Goal: Use online tool/utility: Use online tool/utility

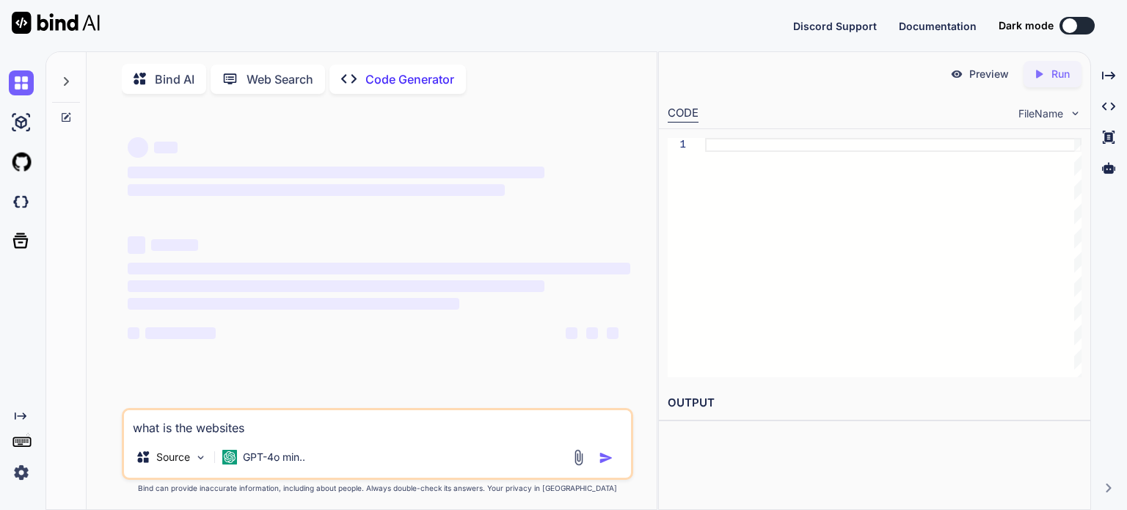
type textarea "x"
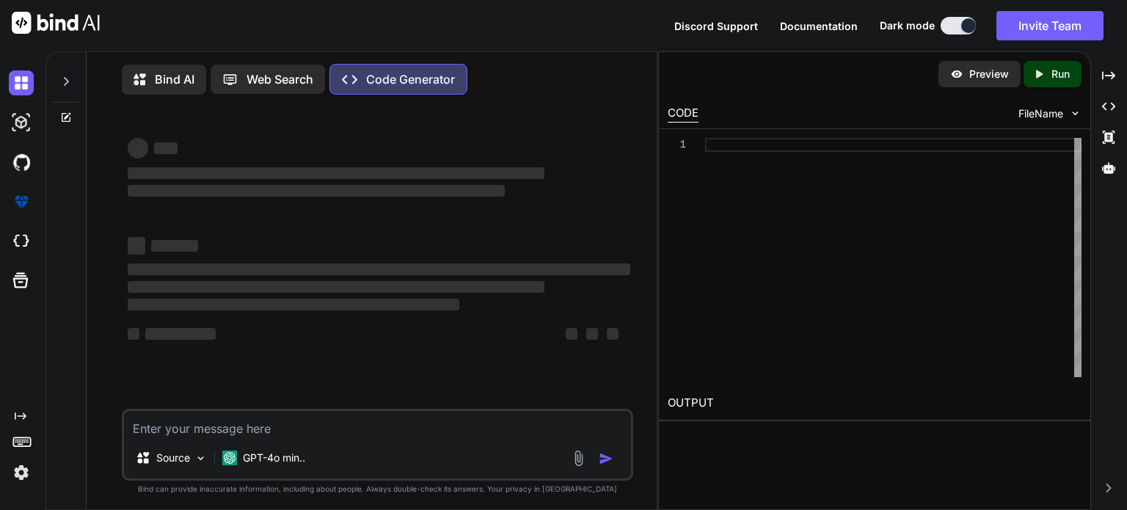
type textarea "<!DOCTYPE html> <html lang="en"> <head> <meta charset="UTF-8"> <meta name="view…"
type textarea "x"
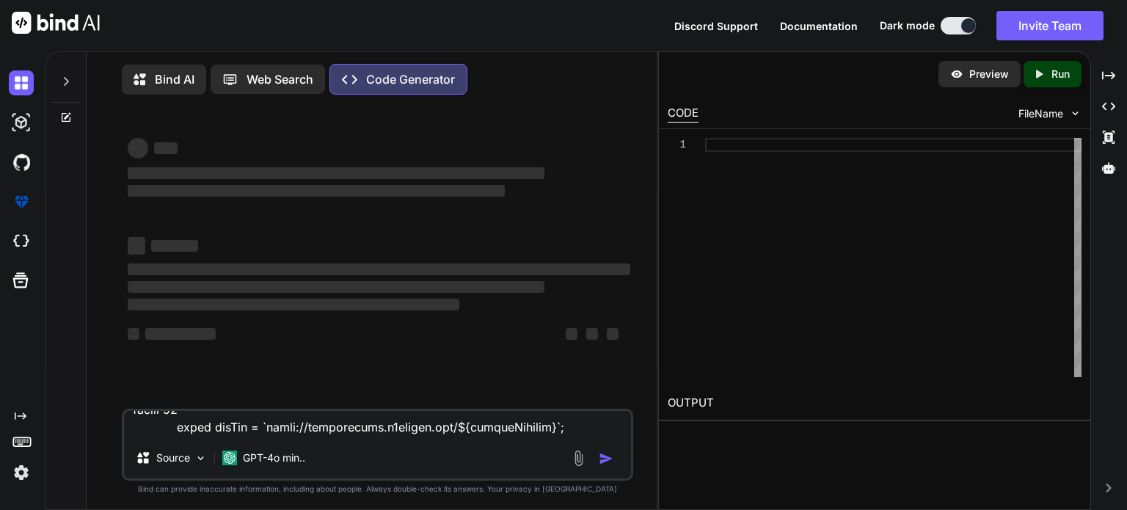
type textarea "<!DOCTYPE html> <html lang="en"> <head> <meta charset="UTF-8"> <meta name="view…"
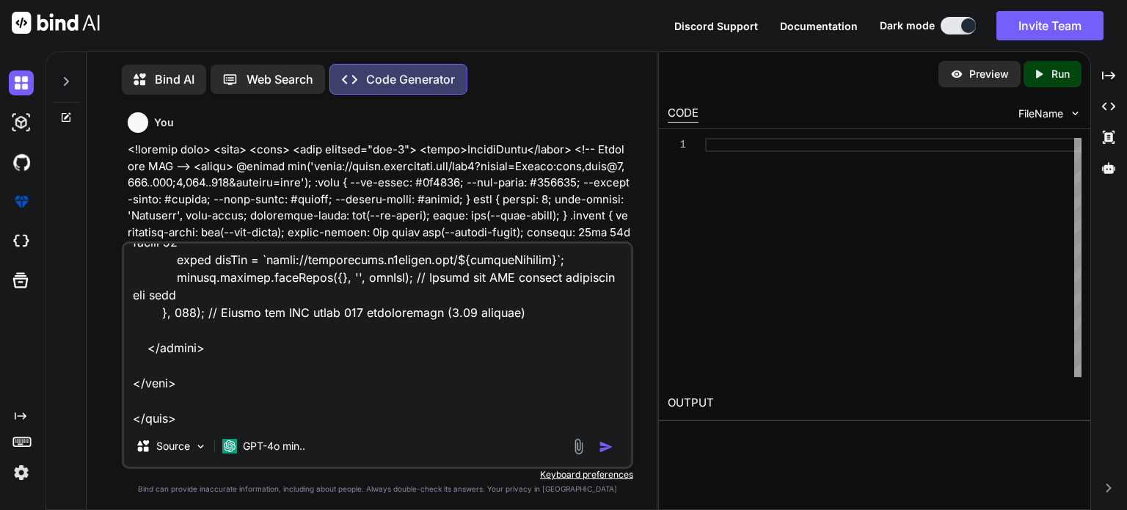
type textarea "x"
type textarea "<!DOCTYPE html> <html lang="en"> <head> <meta charset="UTF-8"> <meta name="view…"
type textarea "x"
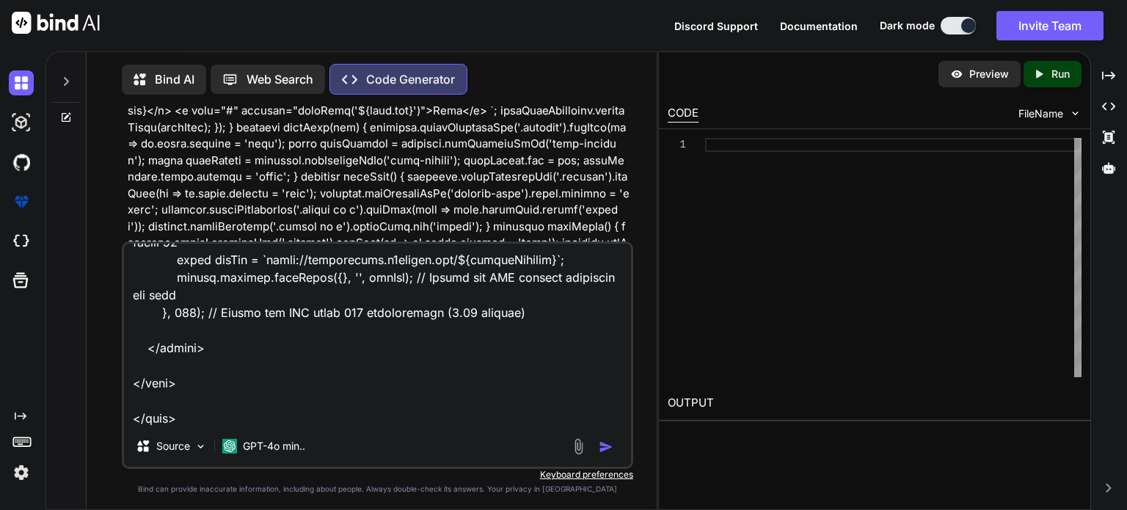
scroll to position [6, 0]
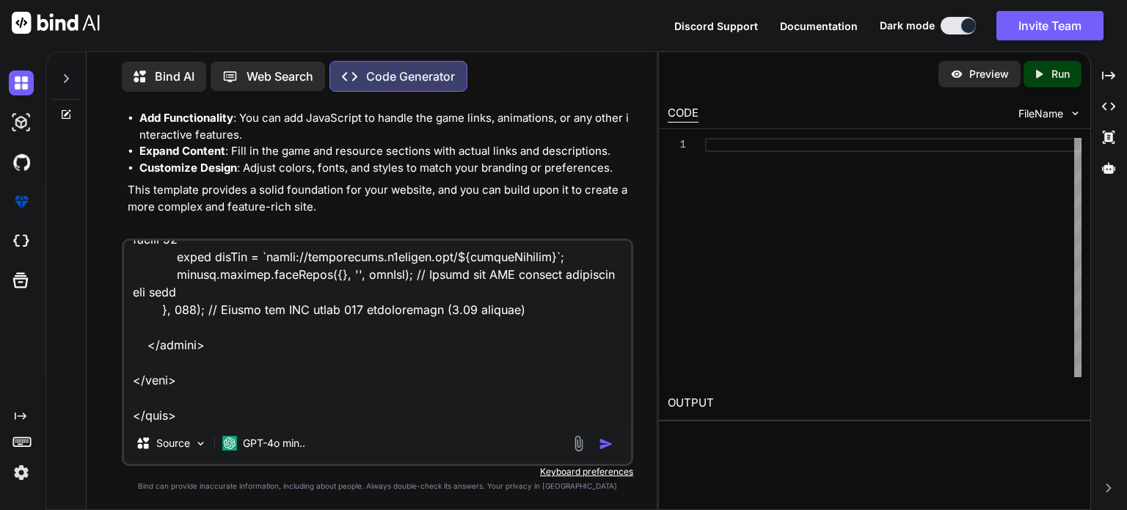
type textarea "<!DOCTYPE html> <html lang="en"> <head> <meta charset="UTF-8"> <meta name="view…"
type textarea "x"
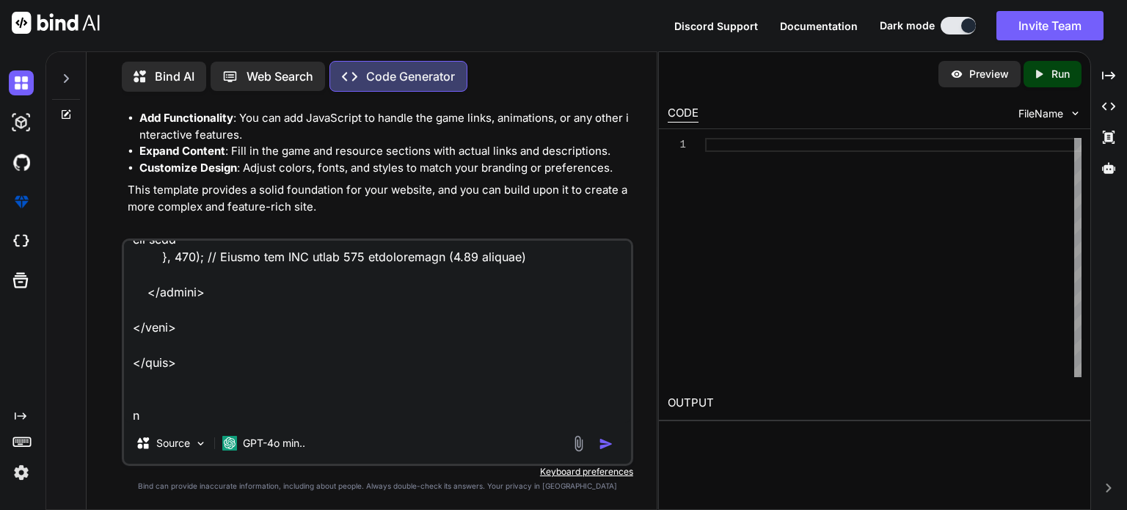
type textarea "<!DOCTYPE html> <html lang="en"> <head> <meta charset="UTF-8"> <meta name="view…"
type textarea "x"
type textarea "<!DOCTYPE html> <html lang="en"> <head> <meta charset="UTF-8"> <meta name="view…"
type textarea "x"
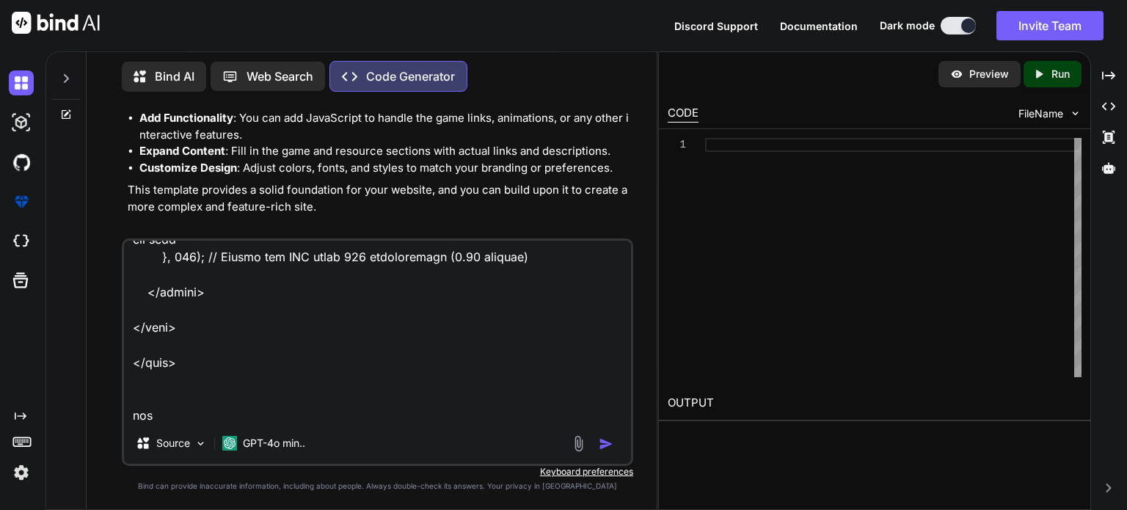
type textarea "<!DOCTYPE html> <html lang="en"> <head> <meta charset="UTF-8"> <meta name="view…"
type textarea "x"
type textarea "<!DOCTYPE html> <html lang="en"> <head> <meta charset="UTF-8"> <meta name="view…"
type textarea "x"
type textarea "<!DOCTYPE html> <html lang="en"> <head> <meta charset="UTF-8"> <meta name="view…"
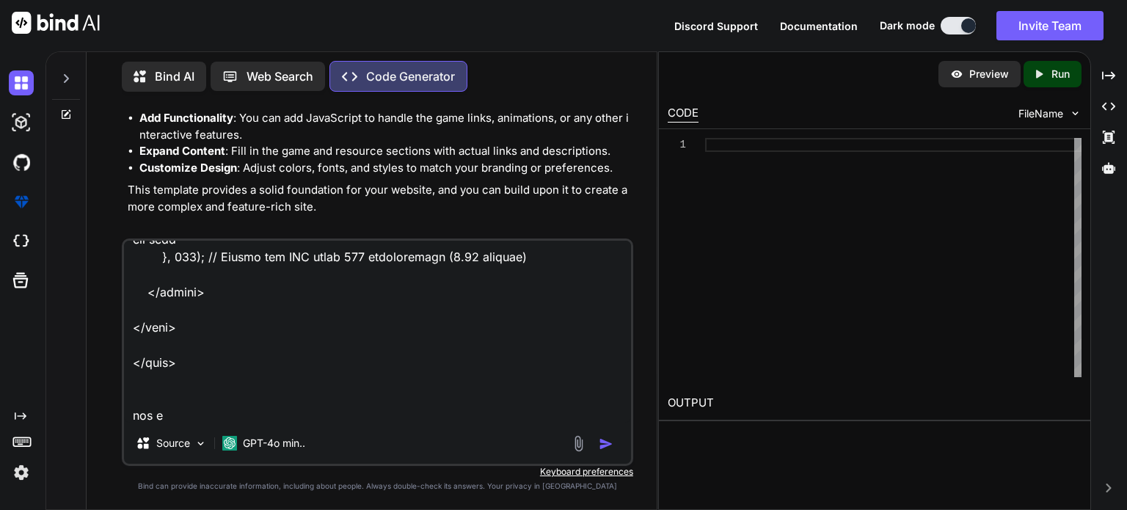
type textarea "x"
type textarea "<!DOCTYPE html> <html lang="en"> <head> <meta charset="UTF-8"> <meta name="view…"
type textarea "x"
type textarea "<!DOCTYPE html> <html lang="en"> <head> <meta charset="UTF-8"> <meta name="view…"
type textarea "x"
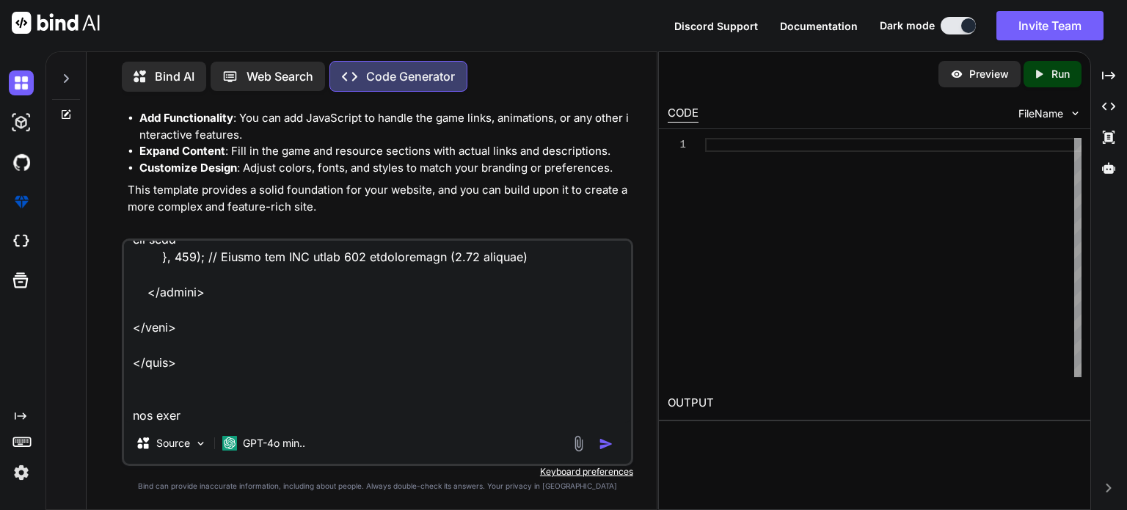
type textarea "<!DOCTYPE html> <html lang="en"> <head> <meta charset="UTF-8"> <meta name="view…"
type textarea "x"
type textarea "<!DOCTYPE html> <html lang="en"> <head> <meta charset="UTF-8"> <meta name="view…"
type textarea "x"
type textarea "<!DOCTYPE html> <html lang="en"> <head> <meta charset="UTF-8"> <meta name="view…"
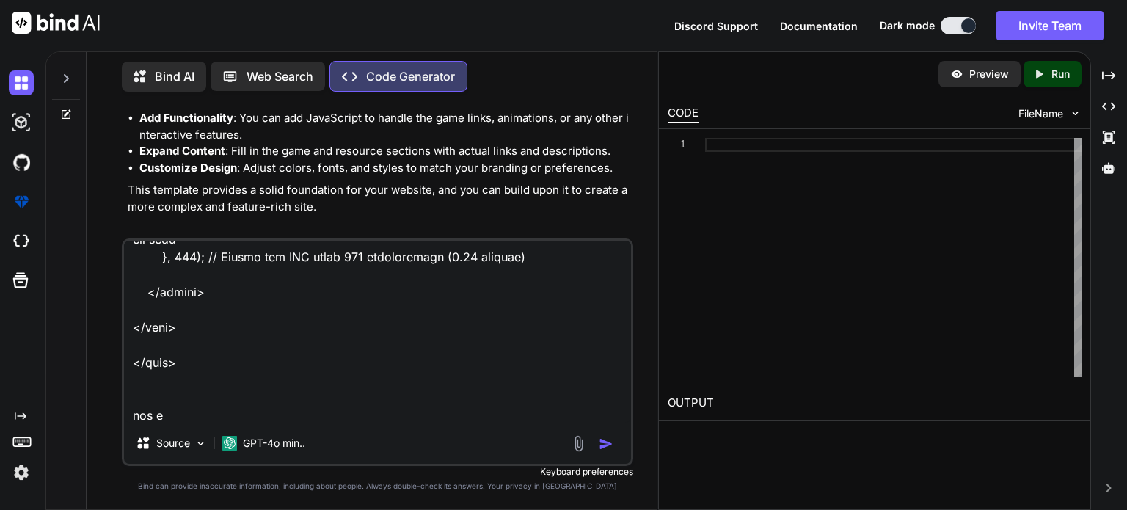
type textarea "x"
type textarea "<!DOCTYPE html> <html lang="en"> <head> <meta charset="UTF-8"> <meta name="view…"
type textarea "x"
type textarea "<!DOCTYPE html> <html lang="en"> <head> <meta charset="UTF-8"> <meta name="view…"
type textarea "x"
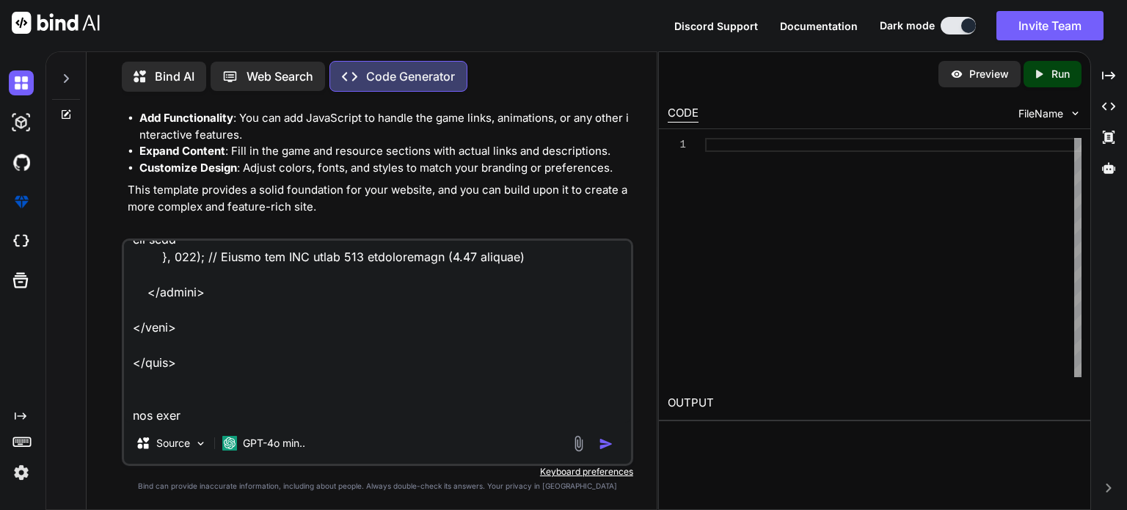
type textarea "<!DOCTYPE html> <html lang="en"> <head> <meta charset="UTF-8"> <meta name="view…"
type textarea "x"
type textarea "<!DOCTYPE html> <html lang="en"> <head> <meta charset="UTF-8"> <meta name="view…"
type textarea "x"
type textarea "<!DOCTYPE html> <html lang="en"> <head> <meta charset="UTF-8"> <meta name="view…"
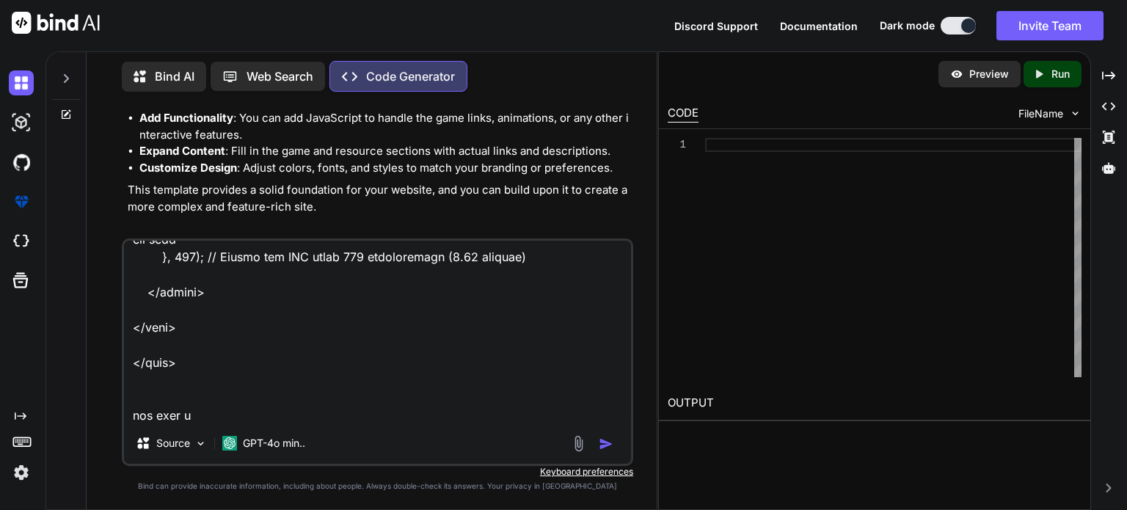
type textarea "x"
type textarea "<!DOCTYPE html> <html lang="en"> <head> <meta charset="UTF-8"> <meta name="view…"
type textarea "x"
type textarea "<!DOCTYPE html> <html lang="en"> <head> <meta charset="UTF-8"> <meta name="view…"
type textarea "x"
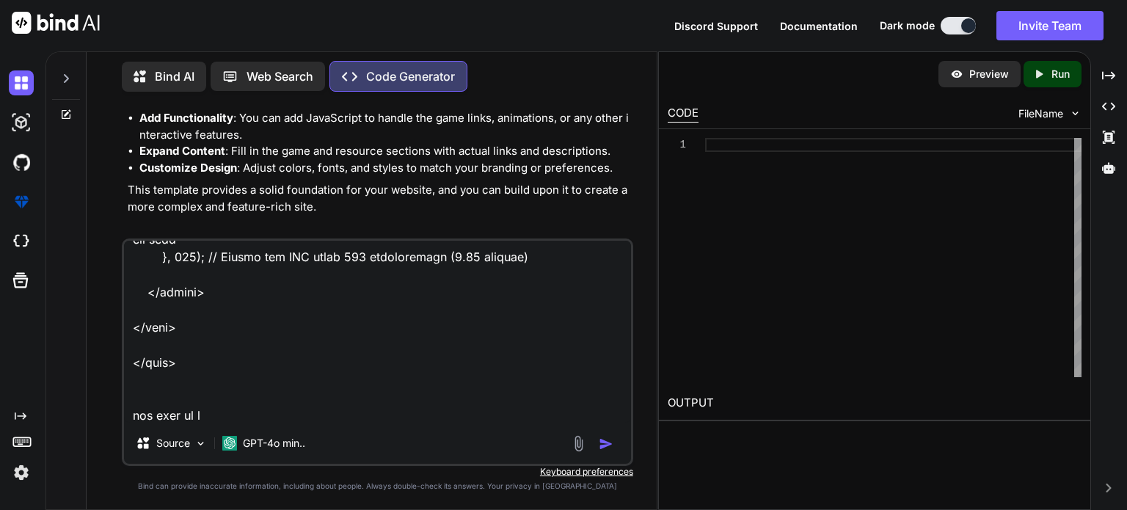
type textarea "<!DOCTYPE html> <html lang="en"> <head> <meta charset="UTF-8"> <meta name="view…"
type textarea "x"
type textarea "<!DOCTYPE html> <html lang="en"> <head> <meta charset="UTF-8"> <meta name="view…"
type textarea "x"
type textarea "<!DOCTYPE html> <html lang="en"> <head> <meta charset="UTF-8"> <meta name="view…"
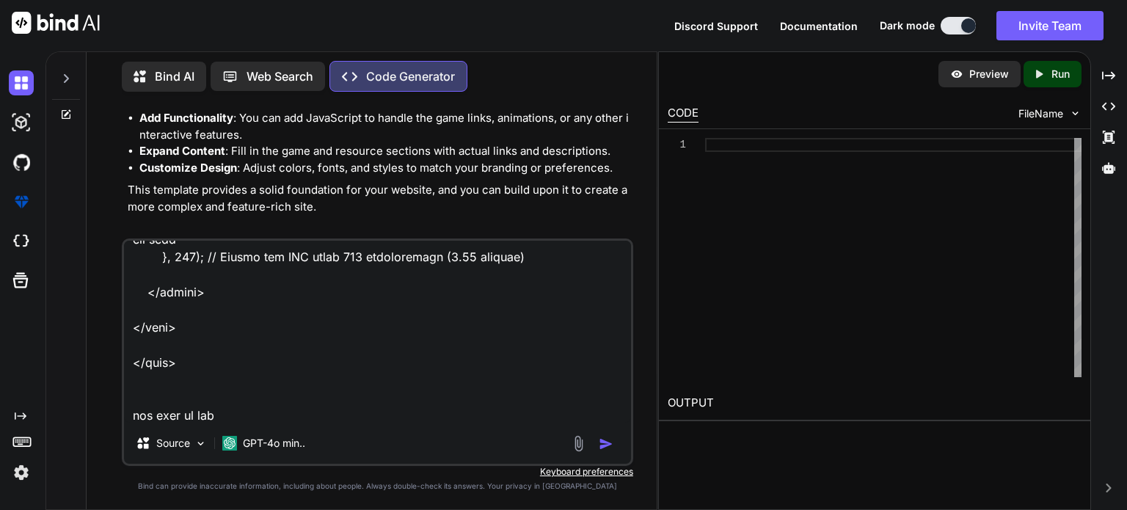
type textarea "x"
type textarea "<!DOCTYPE html> <html lang="en"> <head> <meta charset="UTF-8"> <meta name="view…"
type textarea "x"
type textarea "<!DOCTYPE html> <html lang="en"> <head> <meta charset="UTF-8"> <meta name="view…"
type textarea "x"
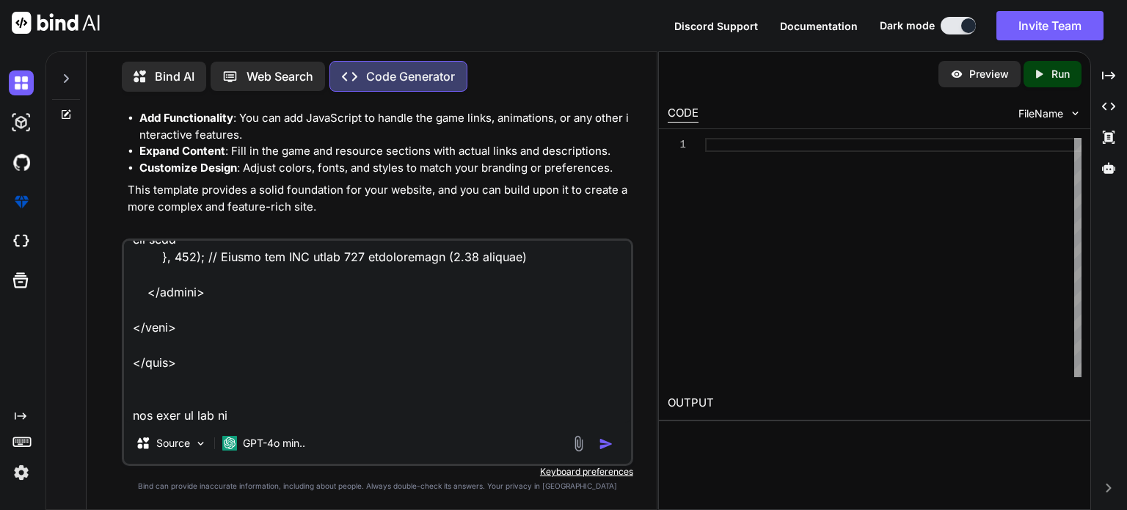
type textarea "<!DOCTYPE html> <html lang="en"> <head> <meta charset="UTF-8"> <meta name="view…"
type textarea "x"
type textarea "<!DOCTYPE html> <html lang="en"> <head> <meta charset="UTF-8"> <meta name="view…"
type textarea "x"
type textarea "<!DOCTYPE html> <html lang="en"> <head> <meta charset="UTF-8"> <meta name="view…"
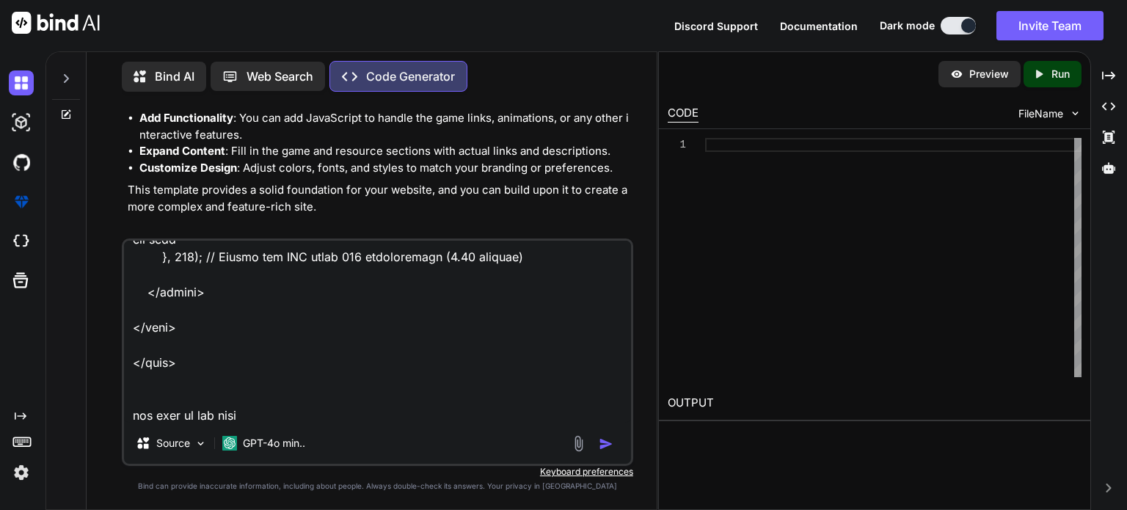
type textarea "x"
type textarea "<!DOCTYPE html> <html lang="en"> <head> <meta charset="UTF-8"> <meta name="view…"
type textarea "x"
type textarea "<!DOCTYPE html> <html lang="en"> <head> <meta charset="UTF-8"> <meta name="view…"
type textarea "x"
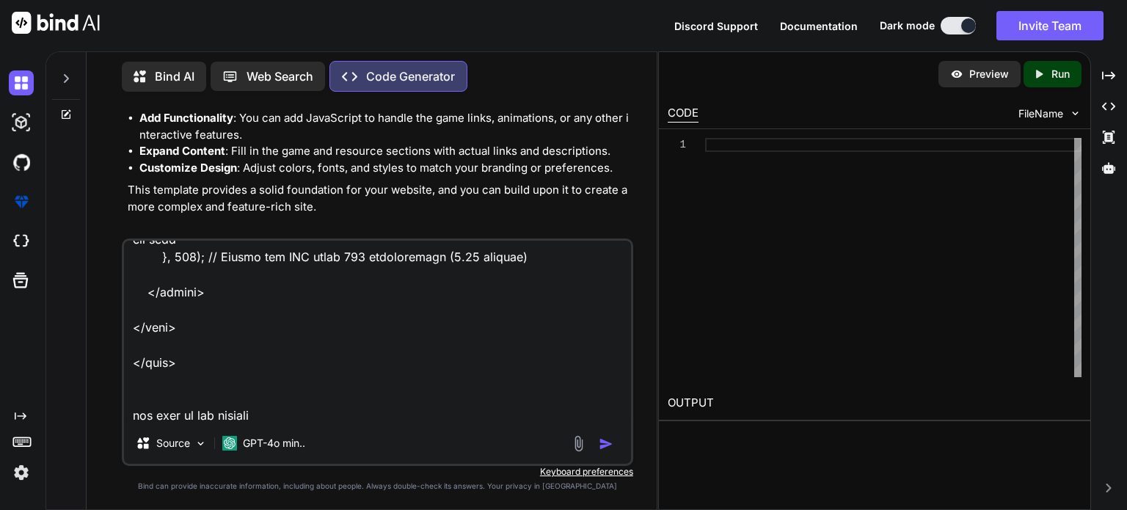
type textarea "<!DOCTYPE html> <html lang="en"> <head> <meta charset="UTF-8"> <meta name="view…"
type textarea "x"
type textarea "<!DOCTYPE html> <html lang="en"> <head> <meta charset="UTF-8"> <meta name="view…"
type textarea "x"
type textarea "<!DOCTYPE html> <html lang="en"> <head> <meta charset="UTF-8"> <meta name="view…"
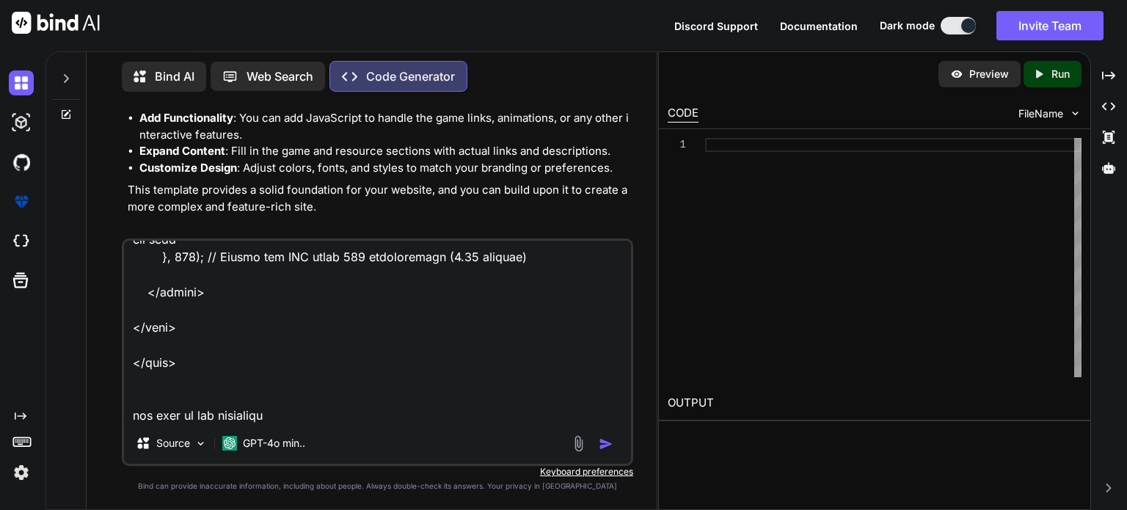
type textarea "x"
type textarea "<!DOCTYPE html> <html lang="en"> <head> <meta charset="UTF-8"> <meta name="view…"
type textarea "x"
type textarea "<!DOCTYPE html> <html lang="en"> <head> <meta charset="UTF-8"> <meta name="view…"
type textarea "x"
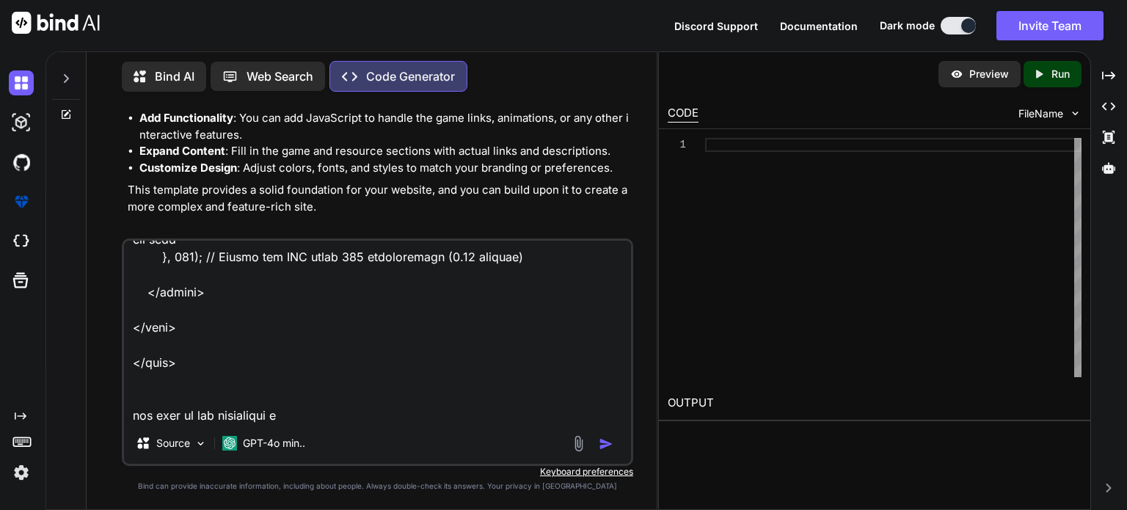
type textarea "<!DOCTYPE html> <html lang="en"> <head> <meta charset="UTF-8"> <meta name="view…"
type textarea "x"
type textarea "<!DOCTYPE html> <html lang="en"> <head> <meta charset="UTF-8"> <meta name="view…"
type textarea "x"
type textarea "<!DOCTYPE html> <html lang="en"> <head> <meta charset="UTF-8"> <meta name="view…"
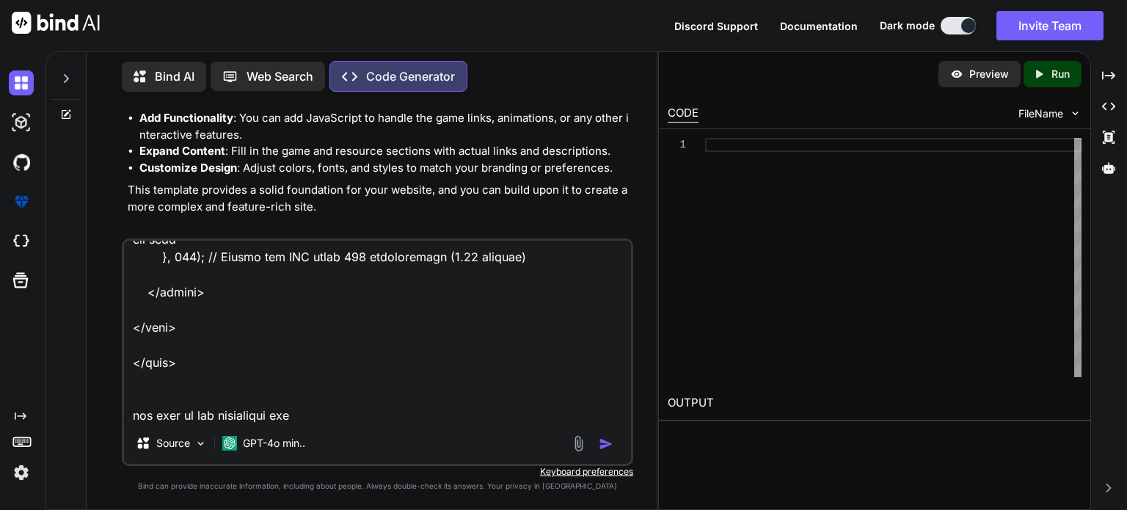
type textarea "x"
type textarea "<!DOCTYPE html> <html lang="en"> <head> <meta charset="UTF-8"> <meta name="view…"
type textarea "x"
type textarea "<!DOCTYPE html> <html lang="en"> <head> <meta charset="UTF-8"> <meta name="view…"
type textarea "x"
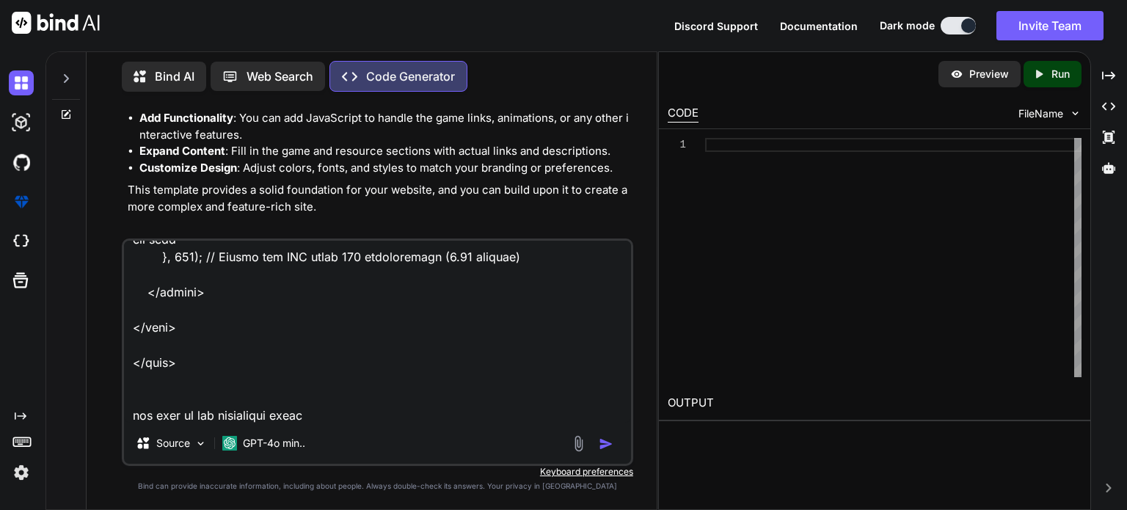
type textarea "<!DOCTYPE html> <html lang="en"> <head> <meta charset="UTF-8"> <meta name="view…"
type textarea "x"
type textarea "<!DOCTYPE html> <html lang="en"> <head> <meta charset="UTF-8"> <meta name="view…"
type textarea "x"
type textarea "<!DOCTYPE html> <html lang="en"> <head> <meta charset="UTF-8"> <meta name="view…"
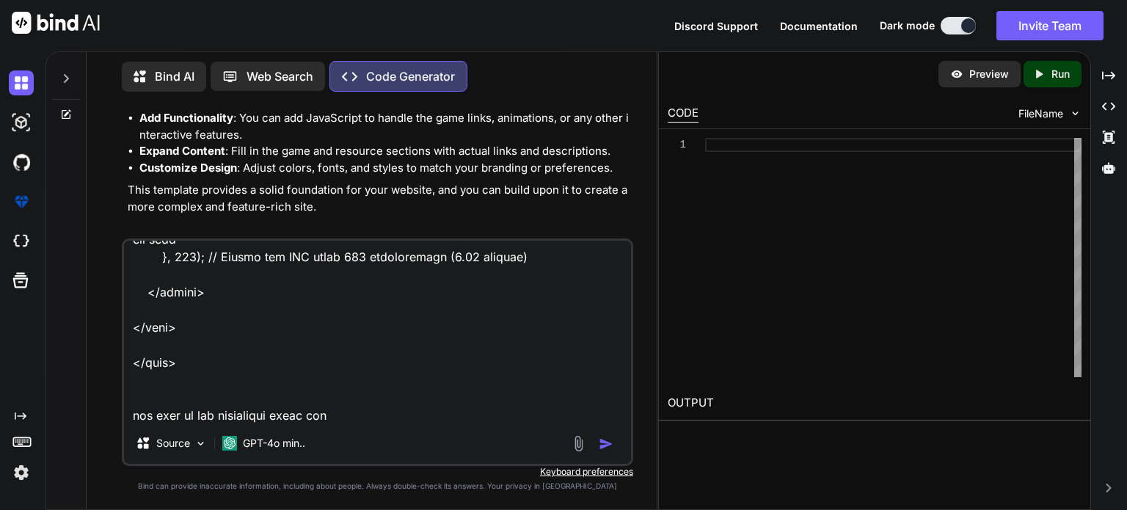
type textarea "x"
type textarea "<!DOCTYPE html> <html lang="en"> <head> <meta charset="UTF-8"> <meta name="view…"
type textarea "x"
type textarea "<!DOCTYPE html> <html lang="en"> <head> <meta charset="UTF-8"> <meta name="view…"
type textarea "x"
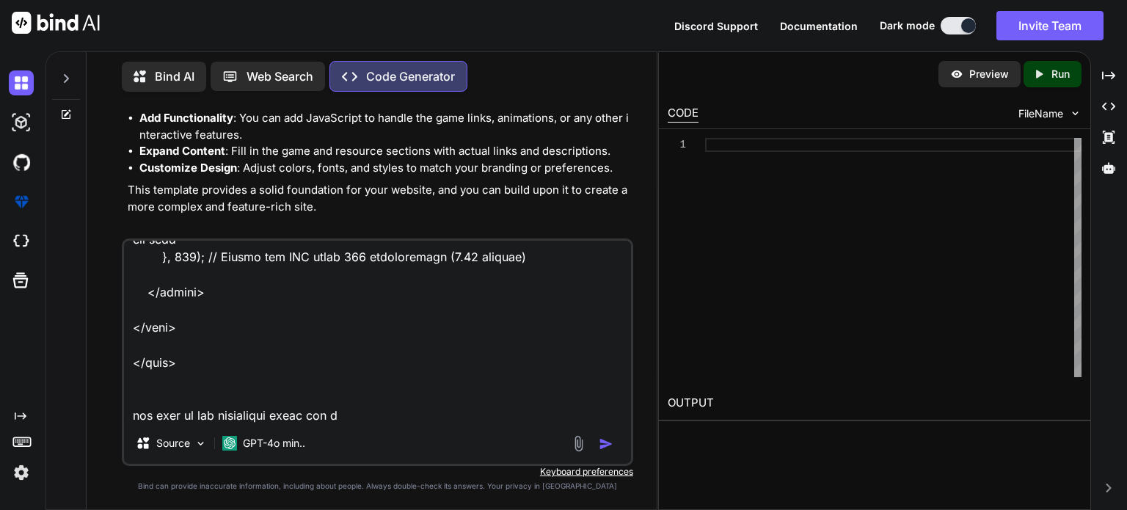
type textarea "<!DOCTYPE html> <html lang="en"> <head> <meta charset="UTF-8"> <meta name="view…"
type textarea "x"
type textarea "<!DOCTYPE html> <html lang="en"> <head> <meta charset="UTF-8"> <meta name="view…"
type textarea "x"
type textarea "<!DOCTYPE html> <html lang="en"> <head> <meta charset="UTF-8"> <meta name="view…"
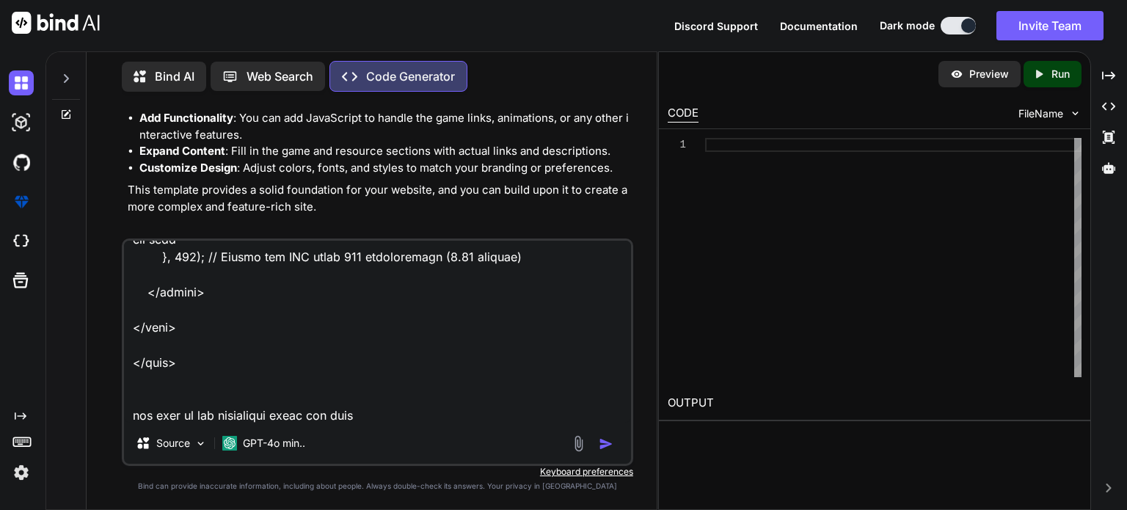
type textarea "x"
type textarea "<!DOCTYPE html> <html lang="en"> <head> <meta charset="UTF-8"> <meta name="view…"
type textarea "x"
type textarea "<!DOCTYPE html> <html lang="en"> <head> <meta charset="UTF-8"> <meta name="view…"
type textarea "x"
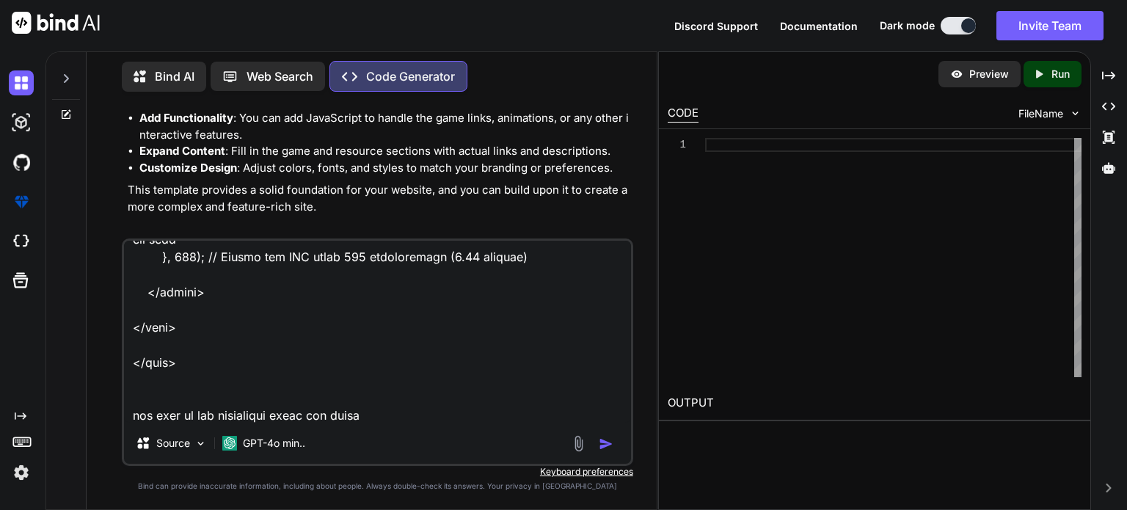
type textarea "<!DOCTYPE html> <html lang="en"> <head> <meta charset="UTF-8"> <meta name="view…"
type textarea "x"
type textarea "<!DOCTYPE html> <html lang="en"> <head> <meta charset="UTF-8"> <meta name="view…"
type textarea "x"
type textarea "<!DOCTYPE html> <html lang="en"> <head> <meta charset="UTF-8"> <meta name="view…"
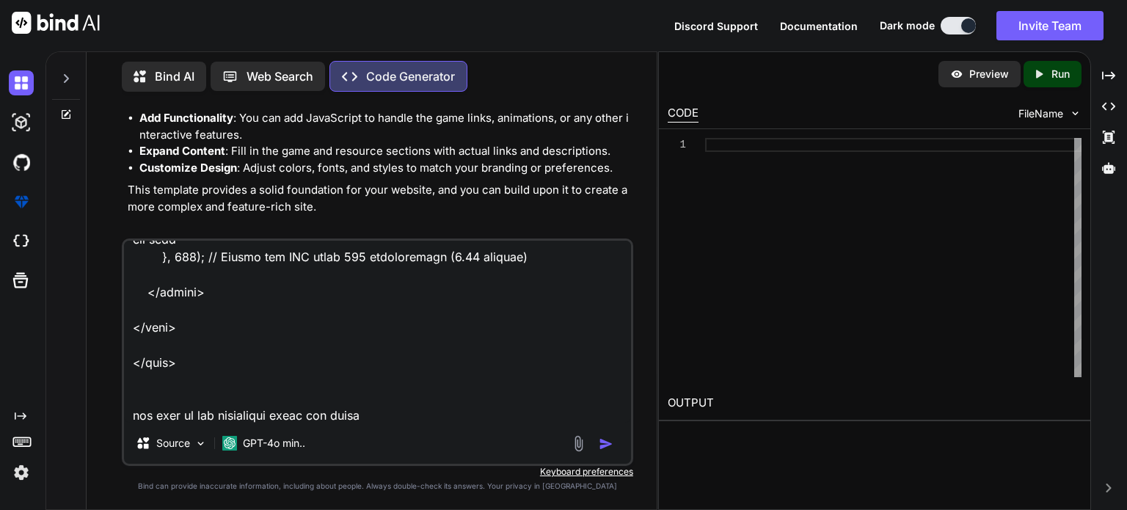
type textarea "x"
type textarea "<!DOCTYPE html> <html lang="en"> <head> <meta charset="UTF-8"> <meta name="view…"
type textarea "x"
type textarea "<!DOCTYPE html> <html lang="en"> <head> <meta charset="UTF-8"> <meta name="view…"
type textarea "x"
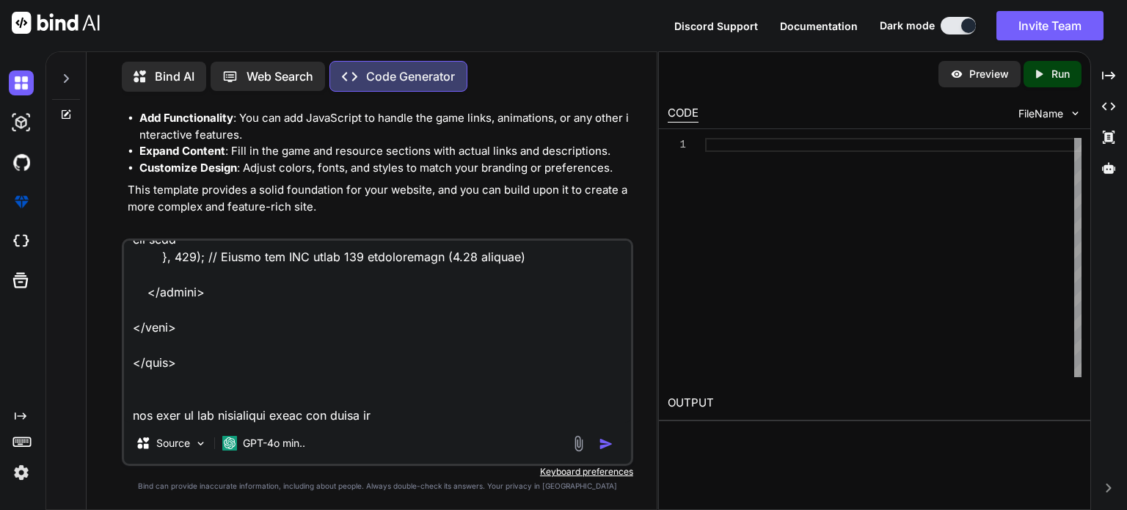
type textarea "<!DOCTYPE html> <html lang="en"> <head> <meta charset="UTF-8"> <meta name="view…"
type textarea "x"
type textarea "<!DOCTYPE html> <html lang="en"> <head> <meta charset="UTF-8"> <meta name="view…"
type textarea "x"
type textarea "<!DOCTYPE html> <html lang="en"> <head> <meta charset="UTF-8"> <meta name="view…"
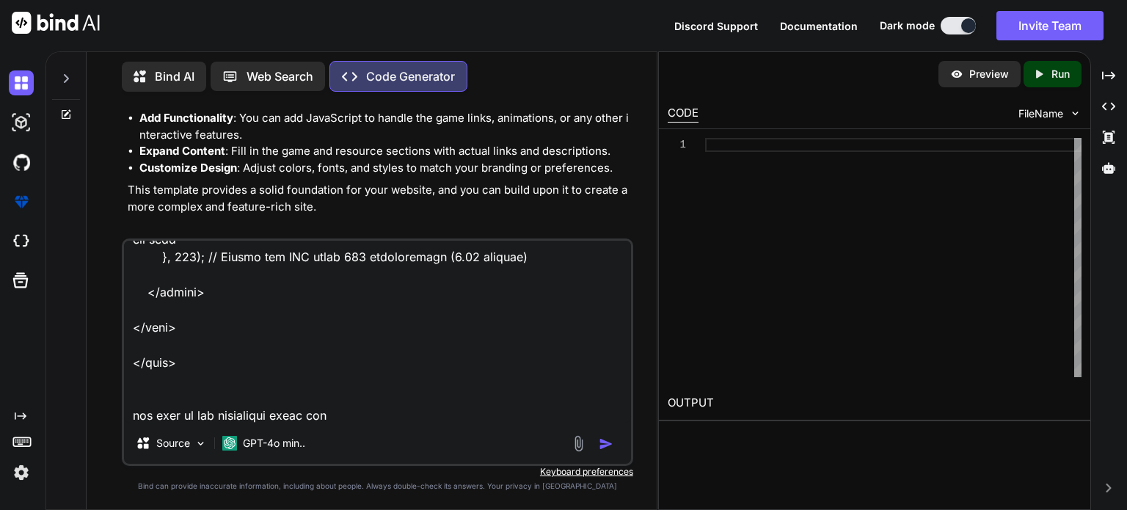
type textarea "x"
type textarea "<!DOCTYPE html> <html lang="en"> <head> <meta charset="UTF-8"> <meta name="view…"
type textarea "x"
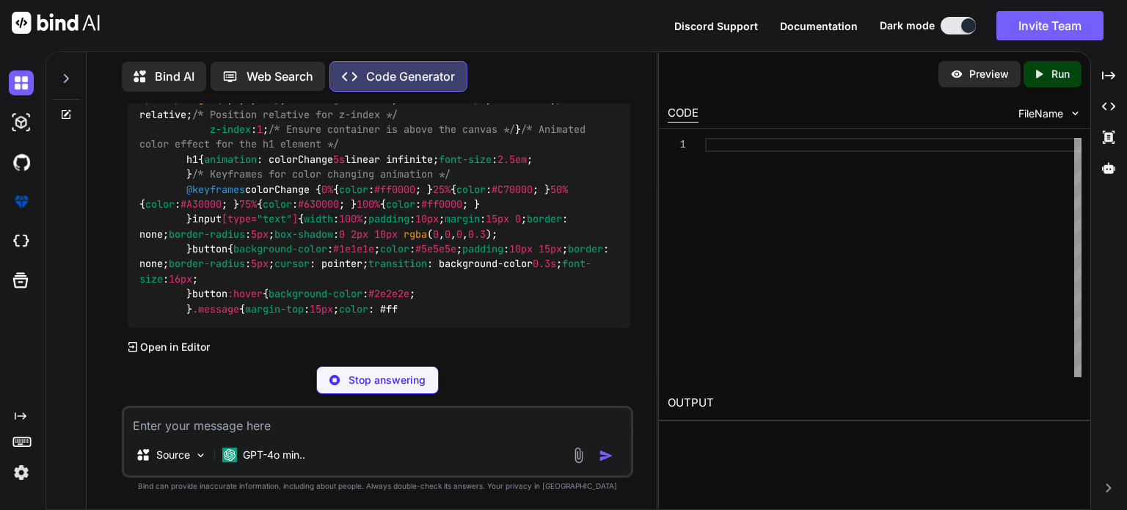
scroll to position [32130, 0]
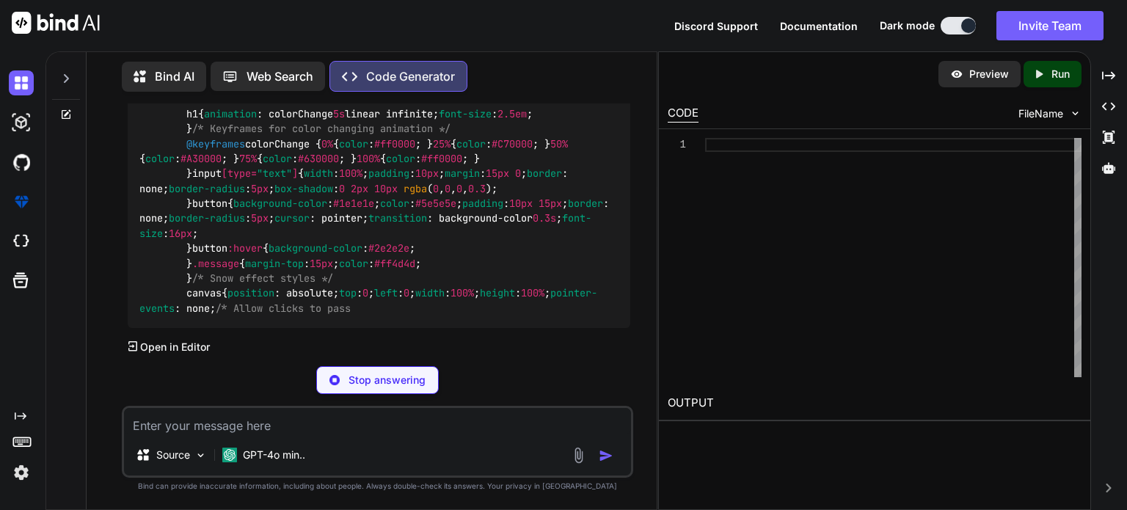
type textarea "x"
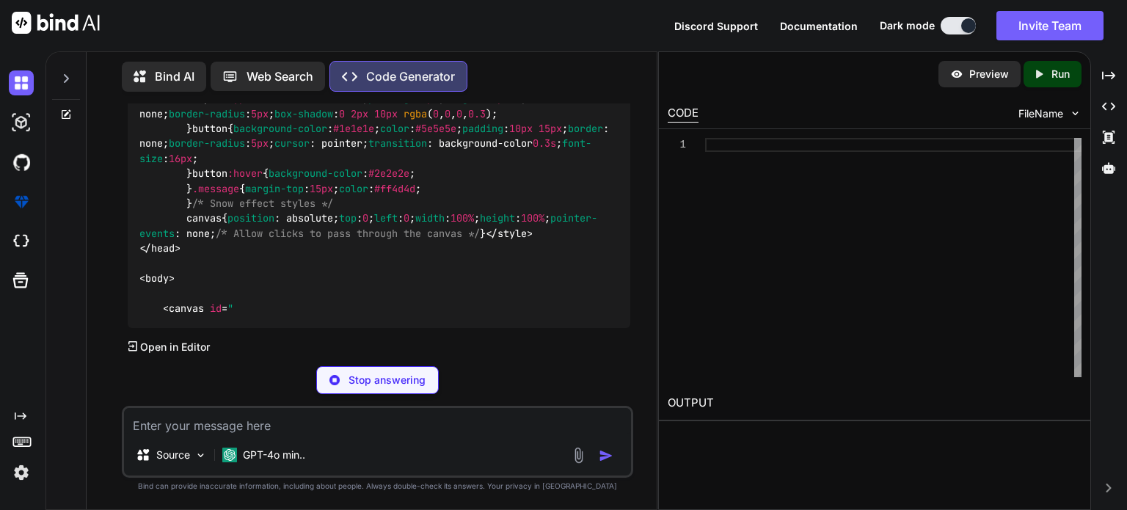
type textarea "x"
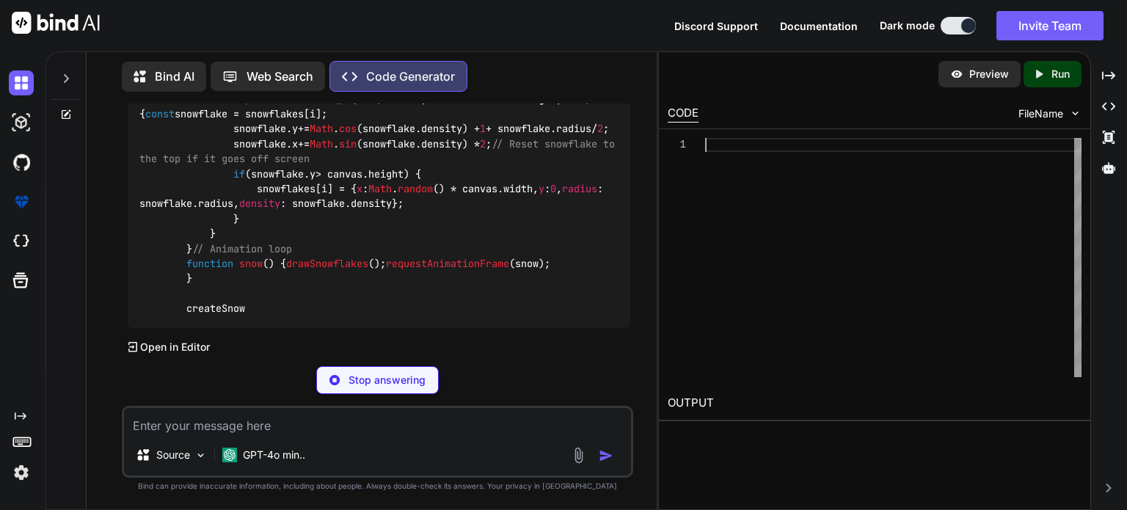
click at [751, 159] on div at bounding box center [893, 257] width 376 height 239
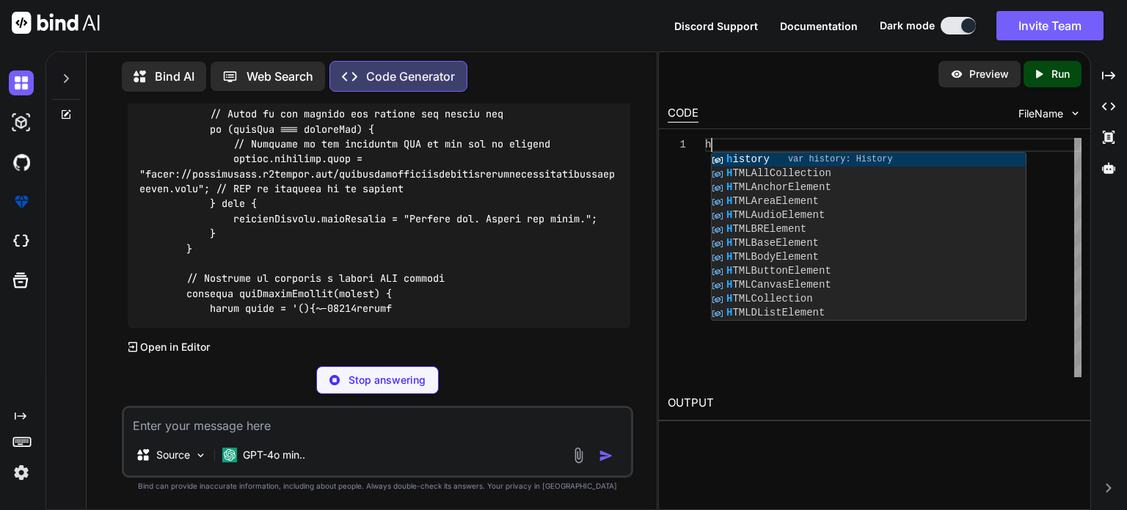
type textarea "history"
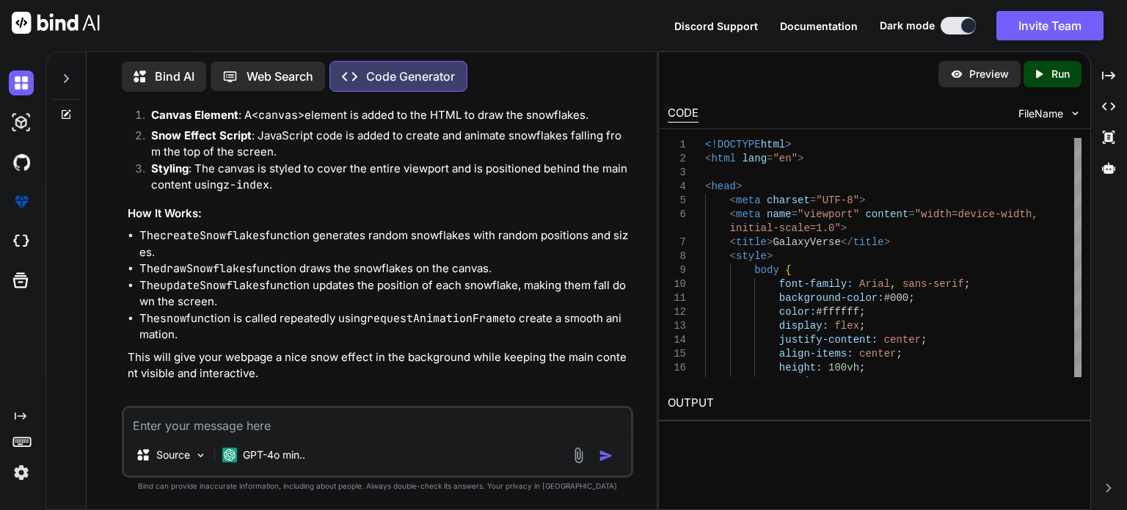
type textarea "</html>"
